Goal: Find specific page/section: Find specific page/section

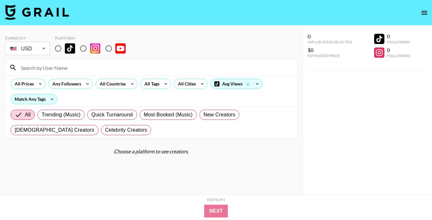
click at [76, 65] on input at bounding box center [155, 68] width 276 height 10
type input "[PERSON_NAME]"
click at [60, 47] on input "radio" at bounding box center [57, 48] width 13 height 13
radio input "true"
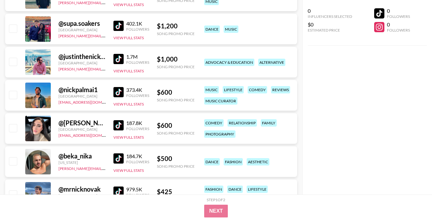
scroll to position [231, 0]
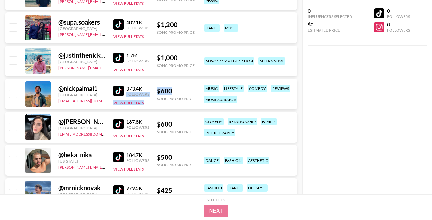
drag, startPoint x: 175, startPoint y: 89, endPoint x: 149, endPoint y: 89, distance: 26.2
click at [149, 89] on div "@ nickpalmai1 [GEOGRAPHIC_DATA] [EMAIL_ADDRESS][DOMAIN_NAME] 373.4K Followers V…" at bounding box center [151, 94] width 292 height 31
click at [162, 89] on div "$ 600" at bounding box center [176, 91] width 38 height 8
